Goal: Information Seeking & Learning: Check status

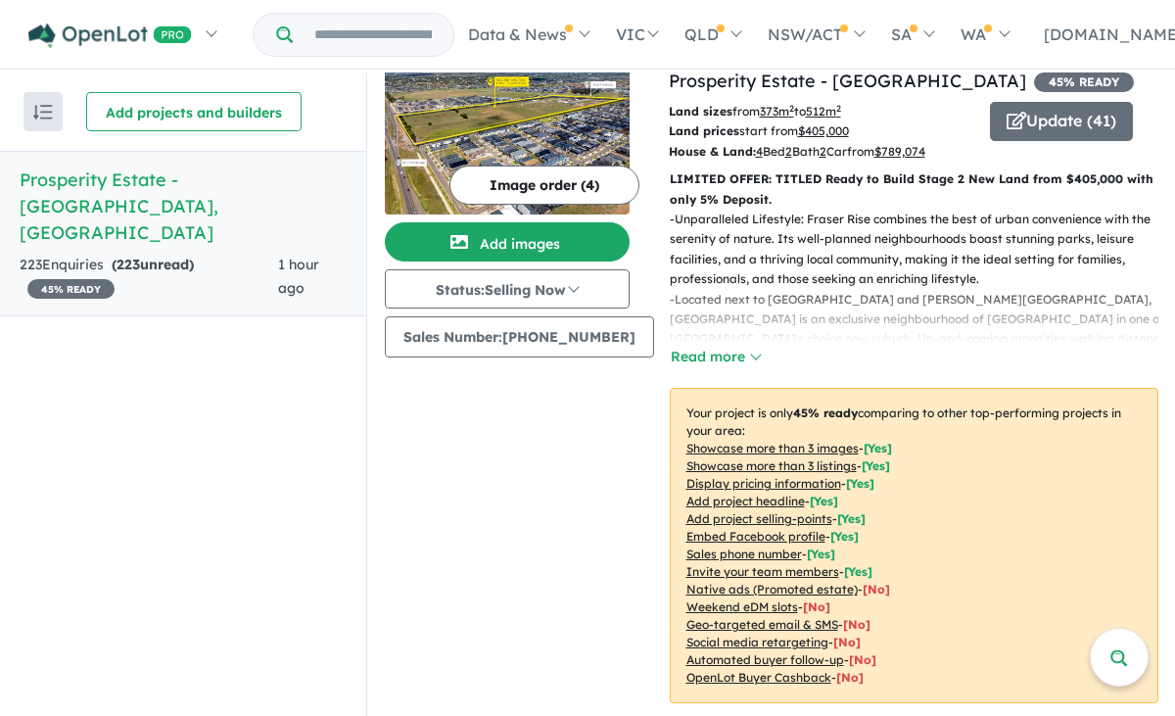
scroll to position [61, 0]
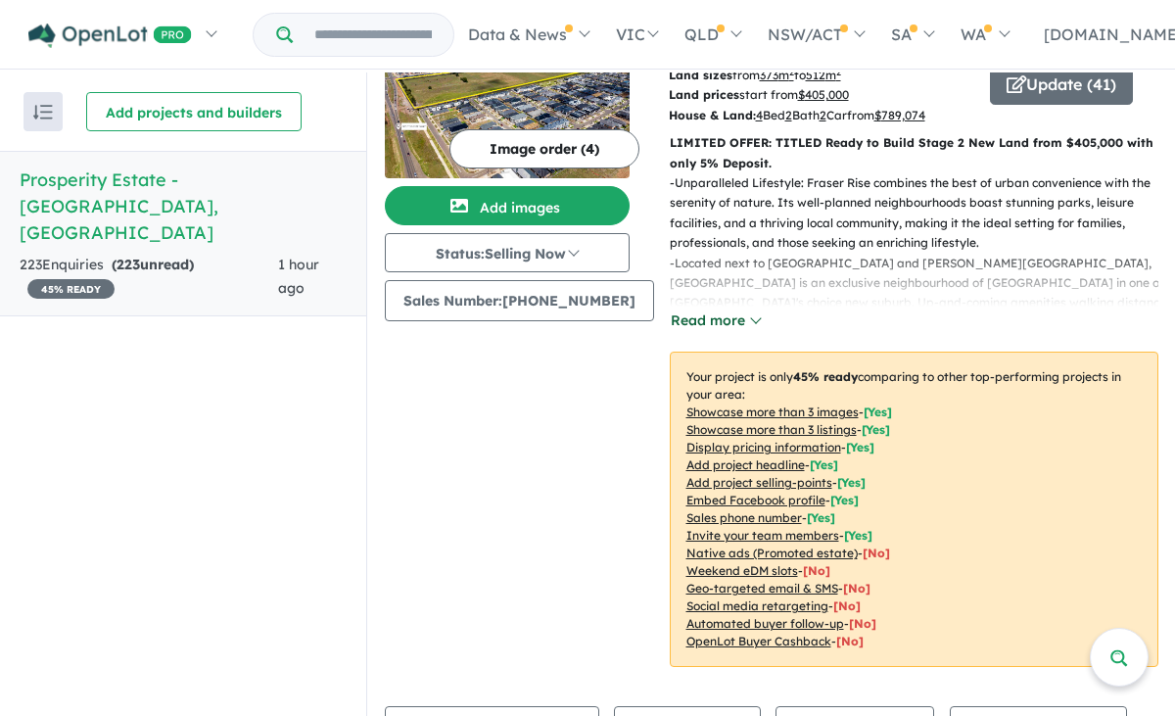
click at [719, 318] on button "Read more" at bounding box center [716, 320] width 92 height 23
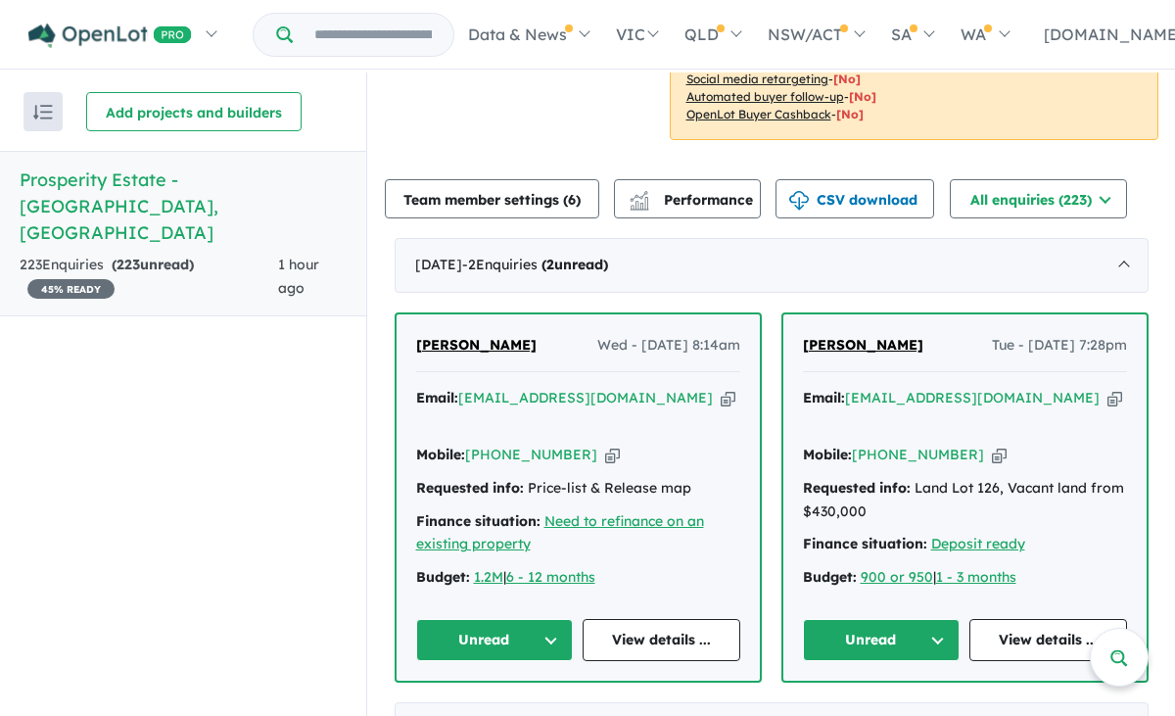
scroll to position [828, 0]
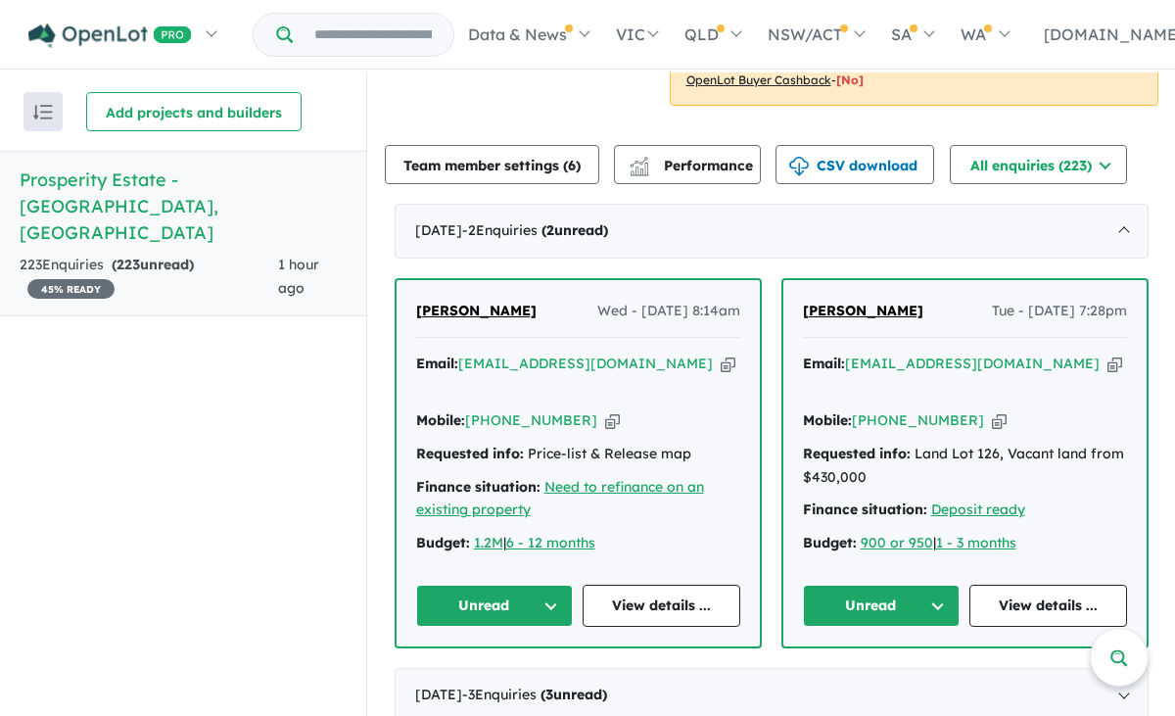
click at [721, 366] on icon "button" at bounding box center [728, 364] width 15 height 21
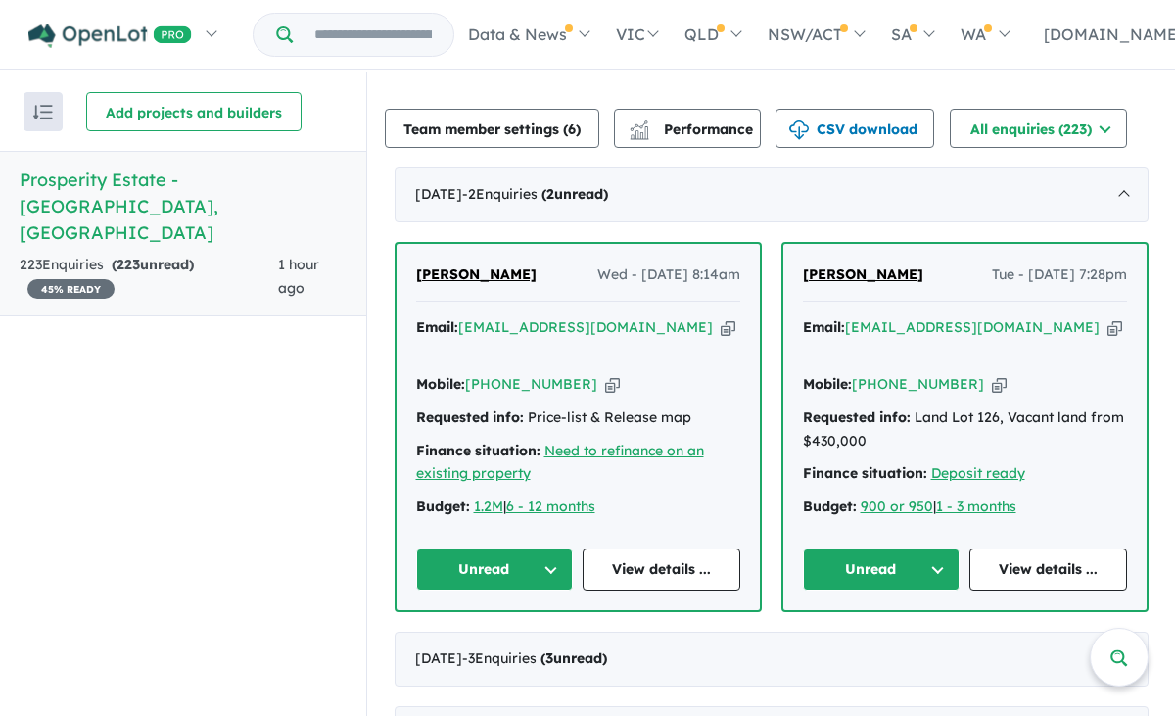
scroll to position [844, 0]
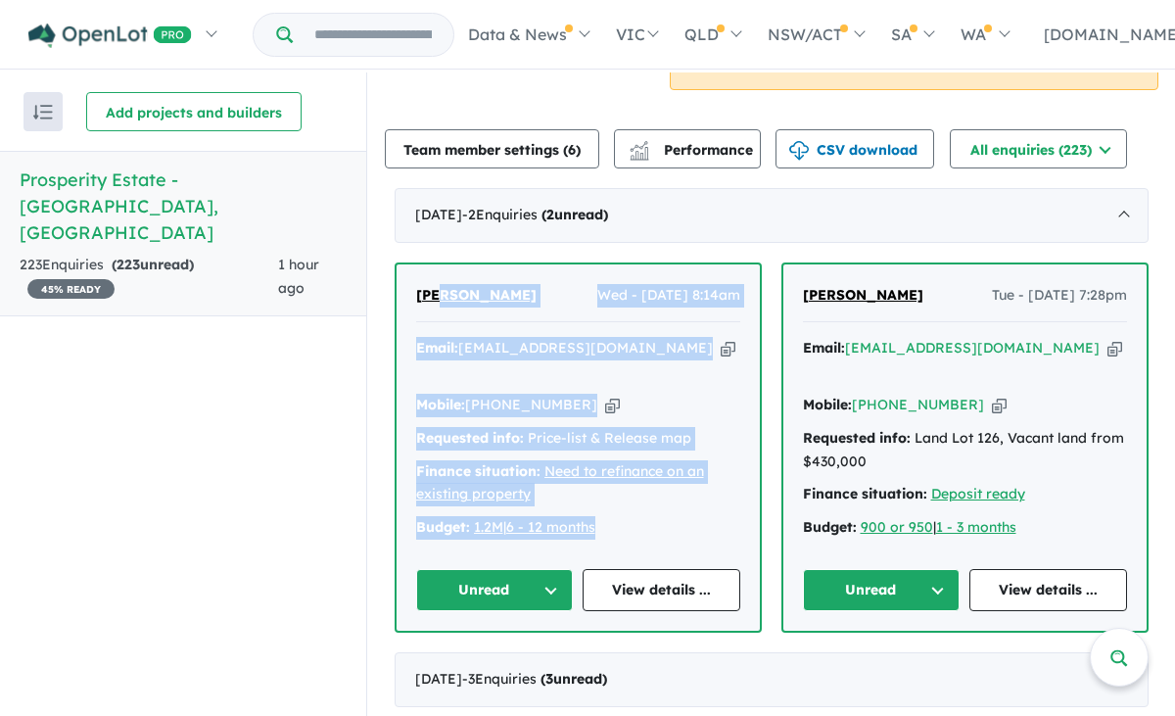
drag, startPoint x: 627, startPoint y: 526, endPoint x: 437, endPoint y: 281, distance: 309.9
click at [437, 281] on div "[PERSON_NAME] Wed - [DATE] 8:14am Email: [EMAIL_ADDRESS][DOMAIN_NAME] Copied! M…" at bounding box center [578, 447] width 363 height 366
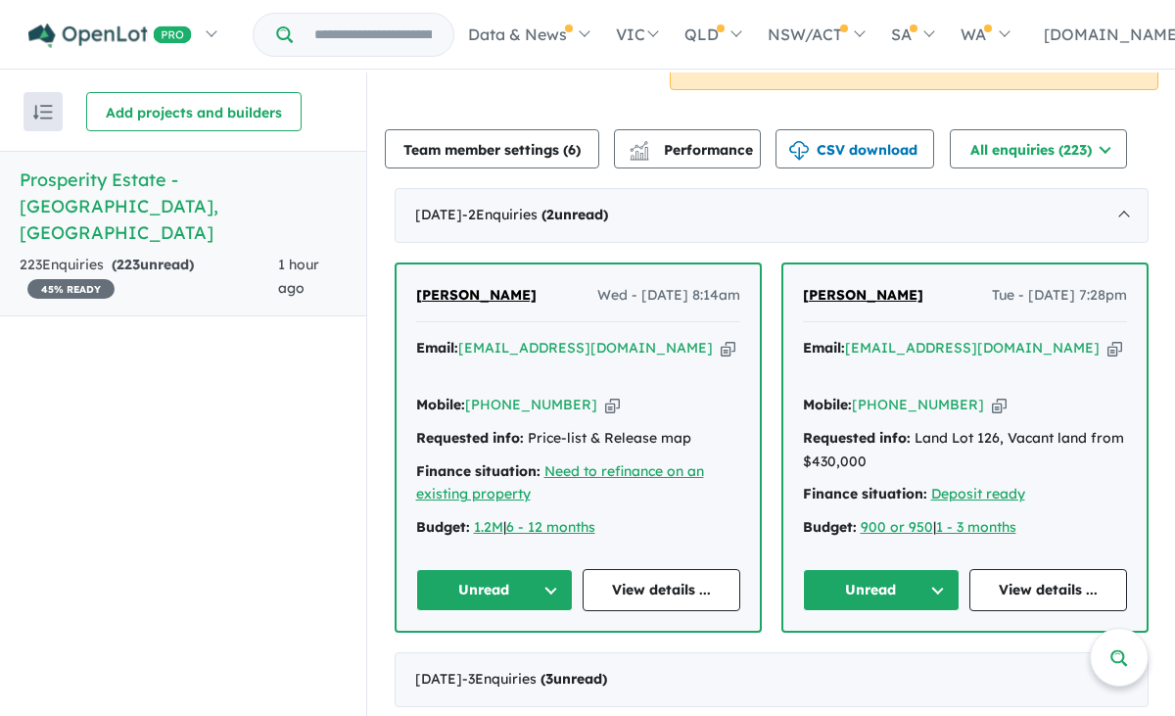
click at [763, 510] on div "[PERSON_NAME] Wed - [DATE] 8:14am Email: [EMAIL_ADDRESS][DOMAIN_NAME] Copied! M…" at bounding box center [772, 447] width 754 height 370
drag, startPoint x: 544, startPoint y: 481, endPoint x: 390, endPoint y: 448, distance: 158.3
click at [395, 448] on div "[PERSON_NAME] Wed - [DATE] 8:14am Email: [EMAIL_ADDRESS][DOMAIN_NAME] Copied! M…" at bounding box center [578, 447] width 367 height 370
click at [423, 462] on strong "Finance situation:" at bounding box center [478, 471] width 124 height 18
drag, startPoint x: 534, startPoint y: 481, endPoint x: 392, endPoint y: 454, distance: 144.4
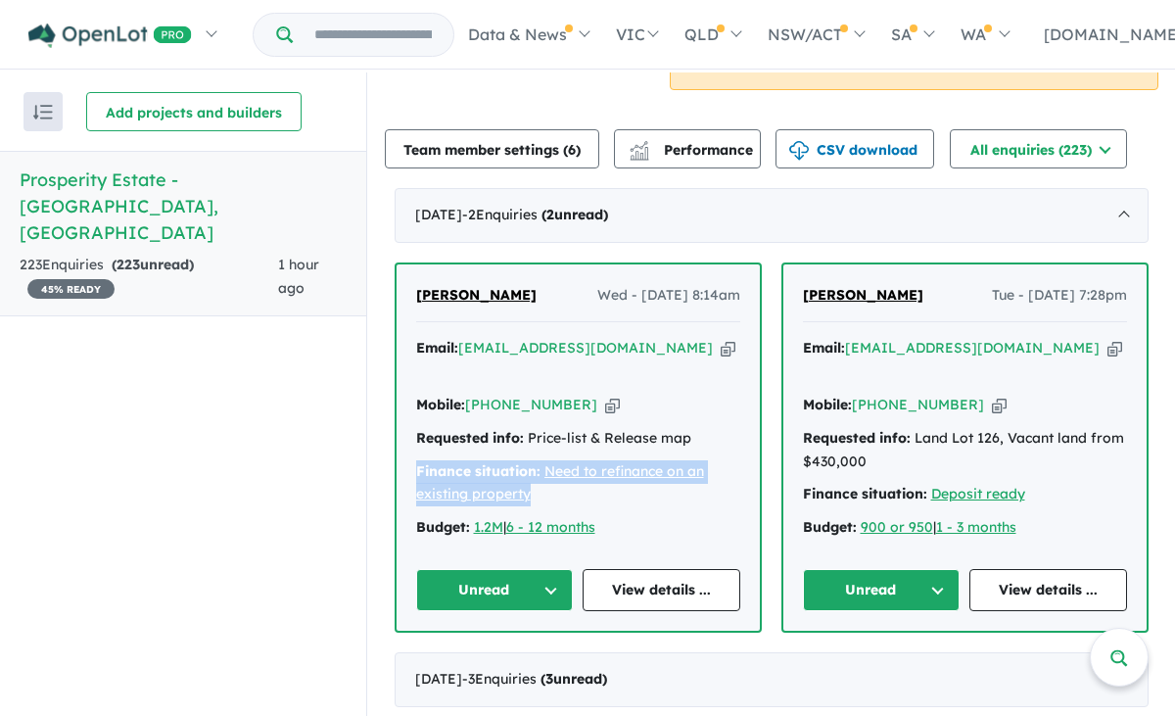
click at [397, 454] on div "[PERSON_NAME] Wed - [DATE] 8:14am Email: [EMAIL_ADDRESS][DOMAIN_NAME] Copied! M…" at bounding box center [578, 447] width 363 height 366
click at [543, 477] on div "Finance situation: Need to refinance on an existing property" at bounding box center [578, 483] width 324 height 47
drag, startPoint x: 543, startPoint y: 477, endPoint x: 394, endPoint y: 447, distance: 151.9
click at [397, 447] on div "[PERSON_NAME] Wed - [DATE] 8:14am Email: [EMAIL_ADDRESS][DOMAIN_NAME] Copied! M…" at bounding box center [578, 447] width 363 height 366
click at [569, 479] on div "Finance situation: Need to refinance on an existing property" at bounding box center [578, 483] width 324 height 47
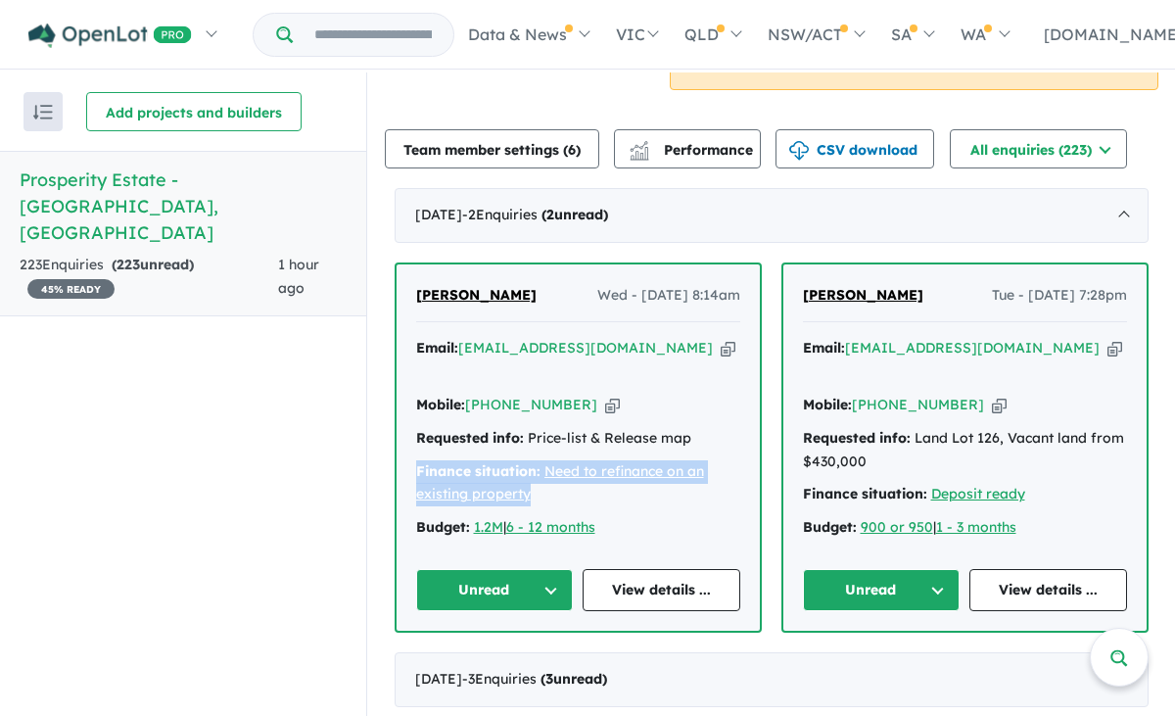
drag, startPoint x: 569, startPoint y: 479, endPoint x: 394, endPoint y: 444, distance: 178.8
click at [397, 444] on div "[PERSON_NAME] Wed - [DATE] 8:14am Email: [EMAIL_ADDRESS][DOMAIN_NAME] Copied! M…" at bounding box center [578, 447] width 363 height 366
click at [549, 486] on div "Finance situation: Need to refinance on an existing property" at bounding box center [578, 483] width 324 height 47
drag, startPoint x: 556, startPoint y: 482, endPoint x: 399, endPoint y: 450, distance: 160.7
click at [399, 450] on div "[PERSON_NAME] Wed - [DATE] 8:14am Email: [EMAIL_ADDRESS][DOMAIN_NAME] Copied! M…" at bounding box center [578, 447] width 363 height 366
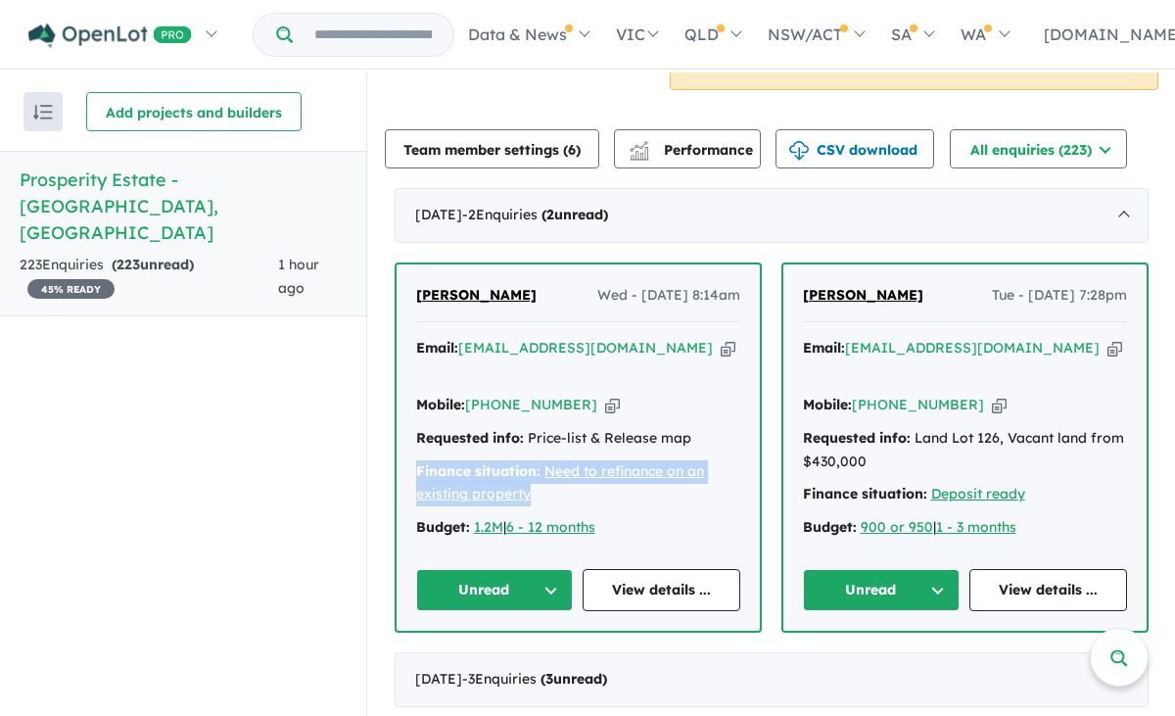
click at [564, 485] on div "Finance situation: Need to refinance on an existing property" at bounding box center [578, 483] width 324 height 47
drag, startPoint x: 564, startPoint y: 485, endPoint x: 400, endPoint y: 454, distance: 167.3
click at [400, 454] on div "[PERSON_NAME] Wed - [DATE] 8:14am Email: [EMAIL_ADDRESS][DOMAIN_NAME] Copied! M…" at bounding box center [578, 447] width 363 height 366
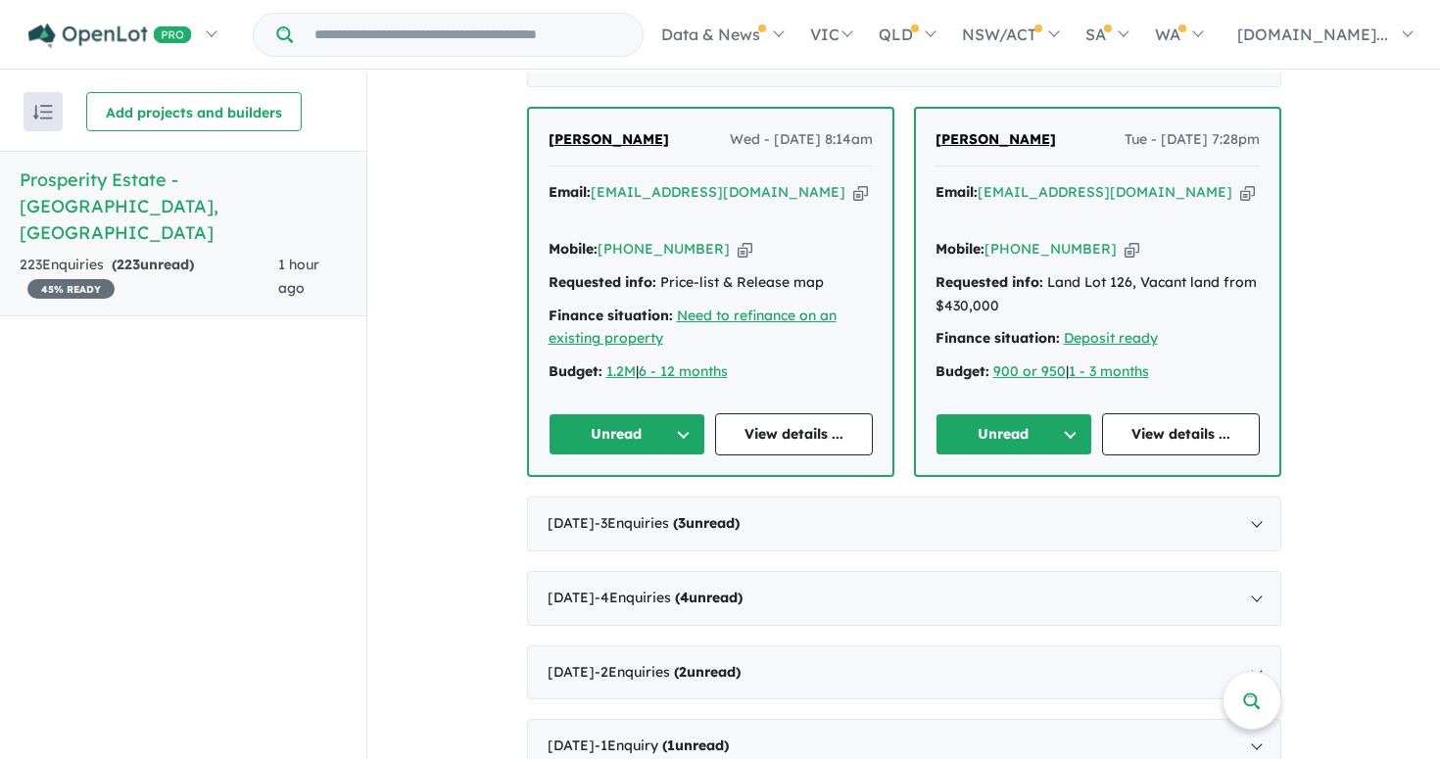
scroll to position [976, 0]
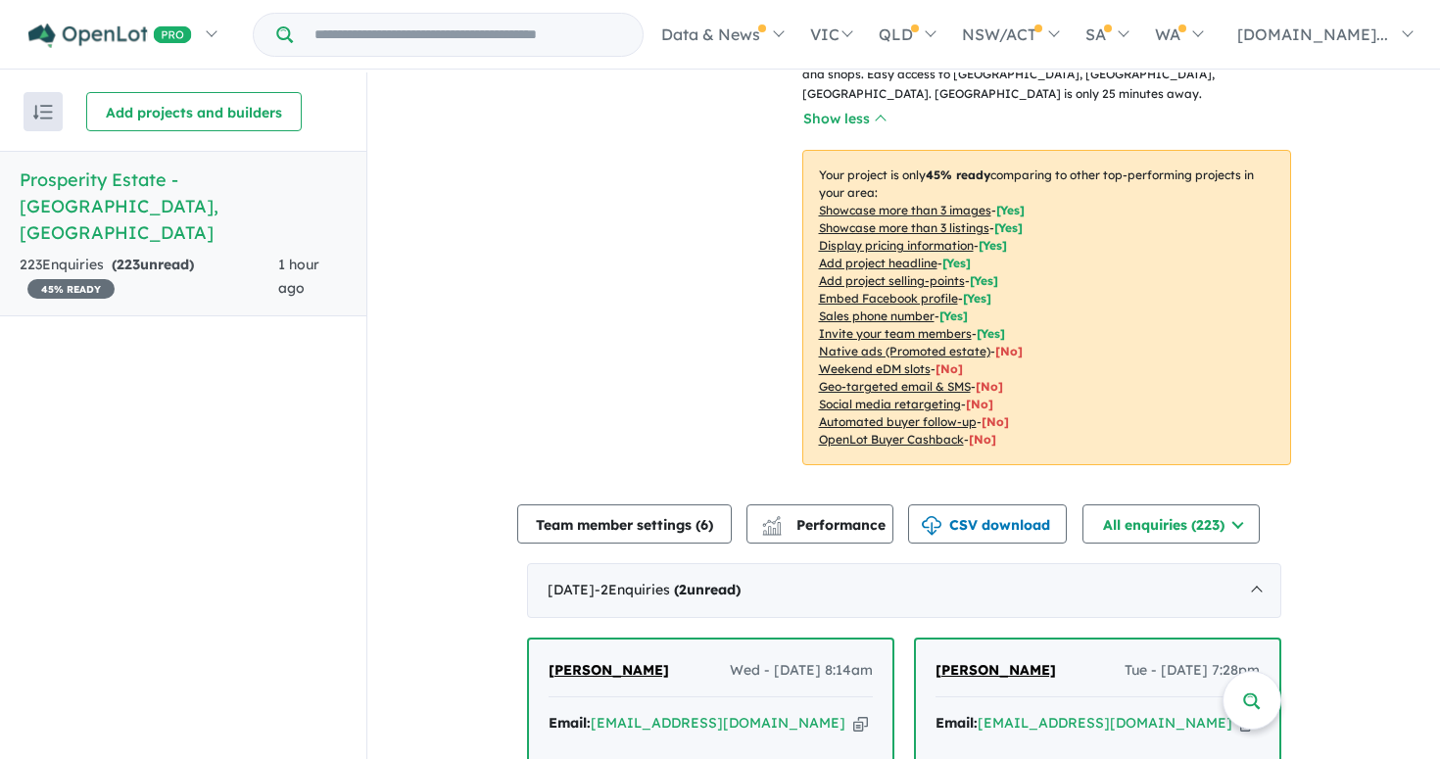
scroll to position [0, 0]
